Goal: Check status: Check status

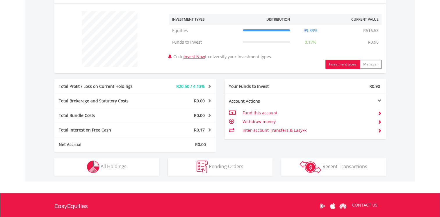
scroll to position [219, 0]
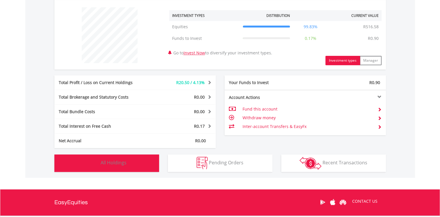
click at [115, 169] on button "Holdings All Holdings" at bounding box center [106, 162] width 105 height 17
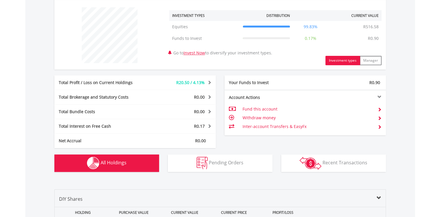
scroll to position [408, 0]
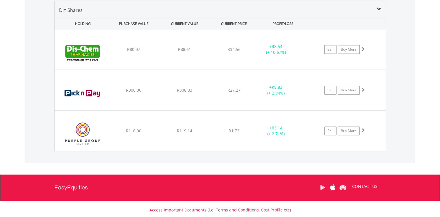
drag, startPoint x: 441, startPoint y: 157, endPoint x: 290, endPoint y: 161, distance: 151.3
click at [290, 161] on div "Value View Share View DIY Shares HOLDING PURCHASE VALUE CURRENT VALUE CURRENT P…" at bounding box center [220, 76] width 390 height 174
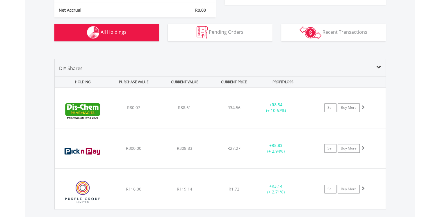
scroll to position [360, 0]
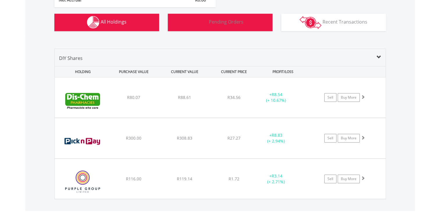
click at [244, 30] on button "Pending Orders Pending Orders" at bounding box center [220, 22] width 105 height 17
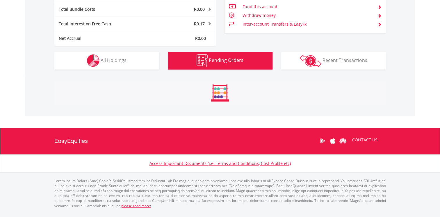
scroll to position [307, 0]
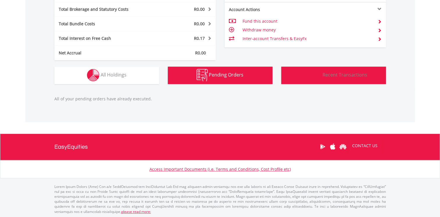
click at [354, 79] on button "Transactions Recent Transactions" at bounding box center [333, 75] width 105 height 17
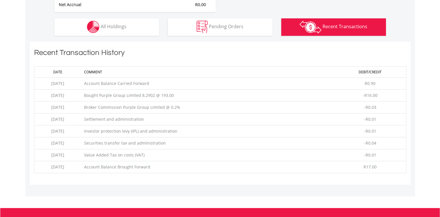
scroll to position [396, 0]
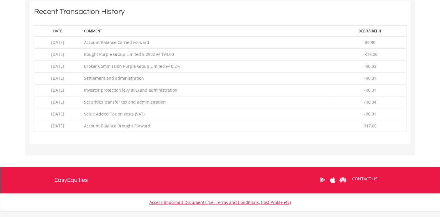
drag, startPoint x: 441, startPoint y: 143, endPoint x: 445, endPoint y: 73, distance: 70.2
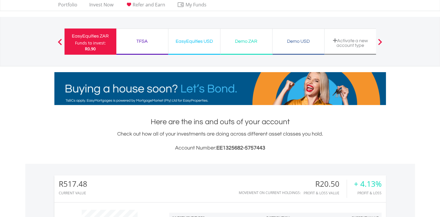
scroll to position [17, 0]
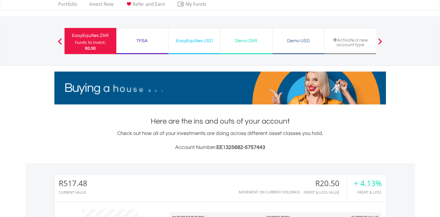
click at [131, 45] on div "TFSA Funds to invest: R0.90" at bounding box center [142, 41] width 52 height 26
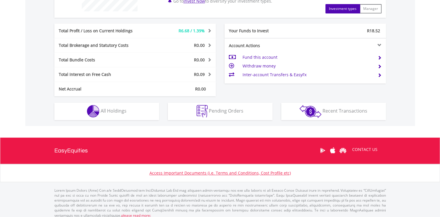
scroll to position [274, 0]
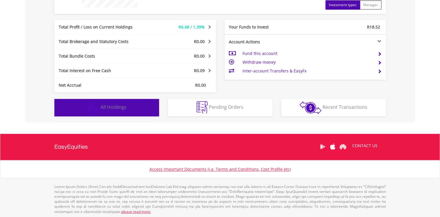
click at [121, 106] on span "All Holdings" at bounding box center [114, 107] width 26 height 6
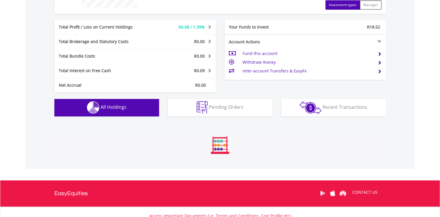
scroll to position [407, 0]
